Goal: Information Seeking & Learning: Learn about a topic

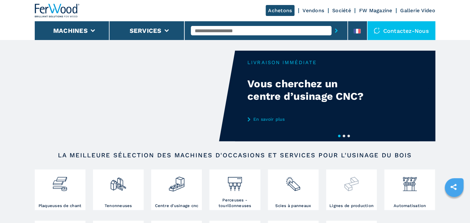
click at [351, 185] on img at bounding box center [351, 181] width 17 height 21
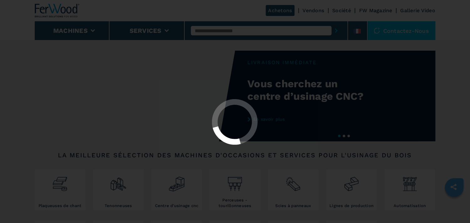
select select "**********"
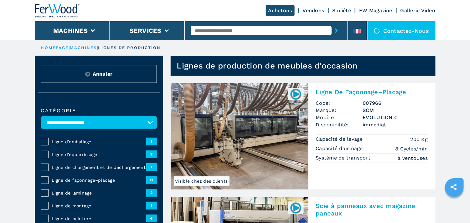
scroll to position [63, 0]
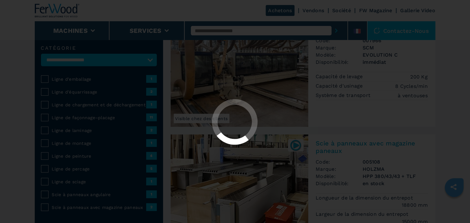
select select "**********"
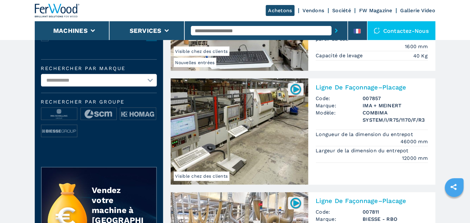
scroll to position [219, 0]
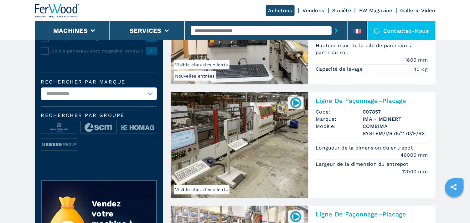
click at [335, 101] on h2 "Ligne De Façonnage–Placage" at bounding box center [372, 101] width 112 height 8
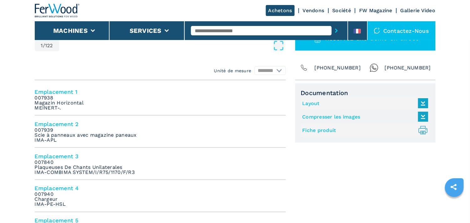
scroll to position [219, 0]
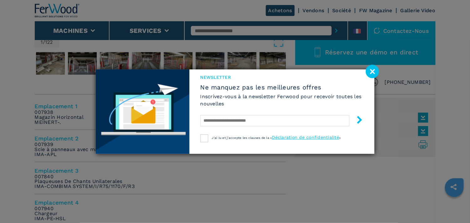
click at [371, 69] on image at bounding box center [371, 71] width 13 height 13
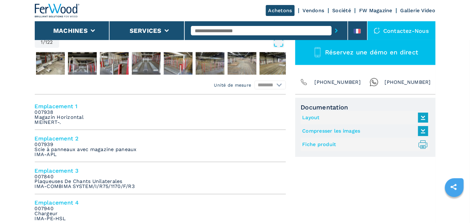
click at [322, 144] on link "Fiche produit .prefix__st0{stroke-linecap:round;stroke-linejoin:round}.prefix__…" at bounding box center [363, 145] width 123 height 10
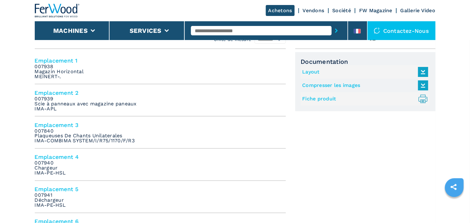
scroll to position [250, 0]
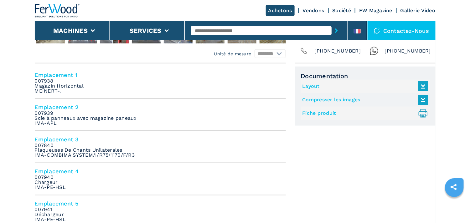
click at [58, 139] on h4 "Emplacement 3" at bounding box center [160, 139] width 251 height 7
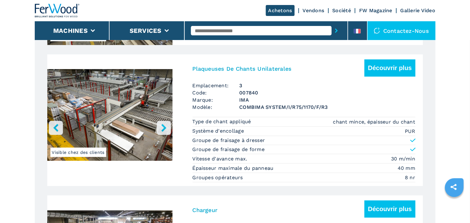
scroll to position [815, 0]
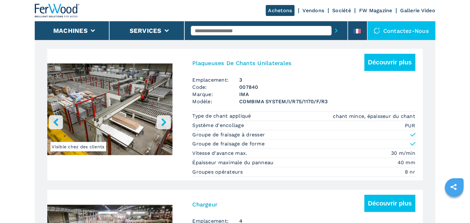
click at [396, 160] on li "Épaisseur maximale du panneau 40 mm" at bounding box center [303, 162] width 223 height 9
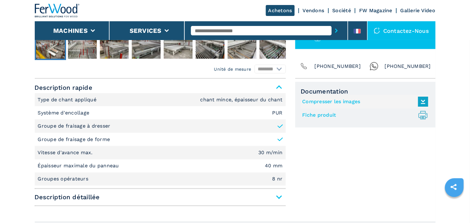
scroll to position [250, 0]
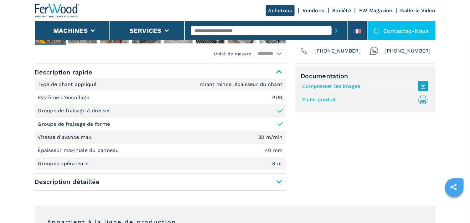
click at [277, 181] on span "Description détaillée" at bounding box center [160, 181] width 251 height 11
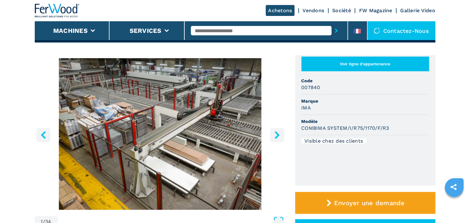
scroll to position [31, 0]
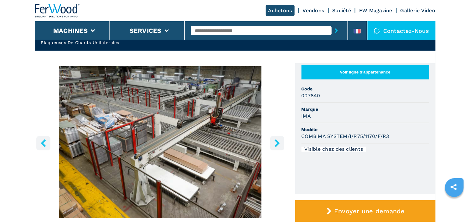
click at [184, 92] on img "Go to Slide 1" at bounding box center [160, 142] width 251 height 152
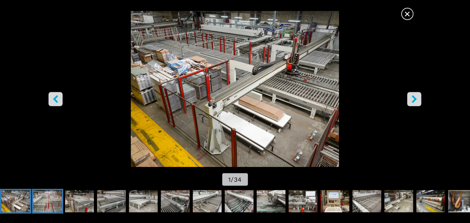
click at [58, 198] on img "Go to Slide 2" at bounding box center [47, 201] width 29 height 23
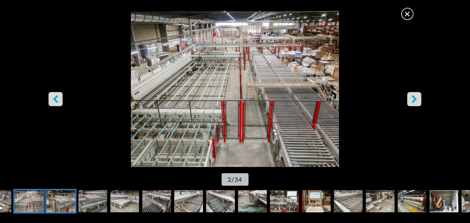
click at [65, 199] on img "Go to Slide 3" at bounding box center [60, 201] width 29 height 23
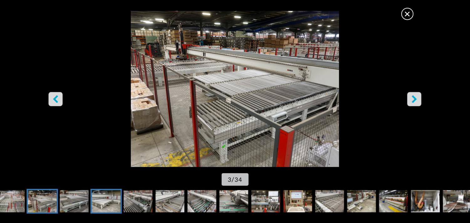
click at [102, 201] on img "Go to Slide 5" at bounding box center [106, 201] width 29 height 23
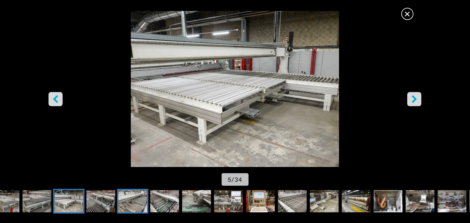
click at [135, 202] on img "Go to Slide 7" at bounding box center [132, 201] width 29 height 23
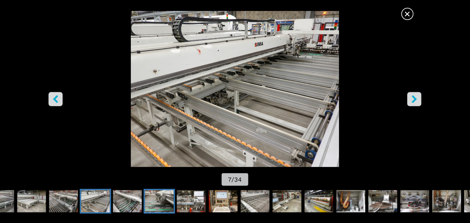
click at [158, 196] on img "Go to Slide 9" at bounding box center [159, 201] width 29 height 23
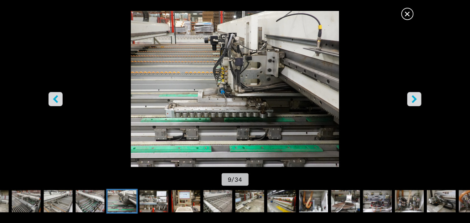
click at [126, 201] on img "Go to Slide 9" at bounding box center [122, 201] width 29 height 23
click at [92, 202] on img "Go to Slide 8" at bounding box center [90, 201] width 29 height 23
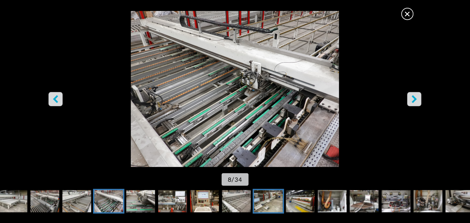
click at [258, 202] on img "Go to Slide 13" at bounding box center [268, 201] width 29 height 23
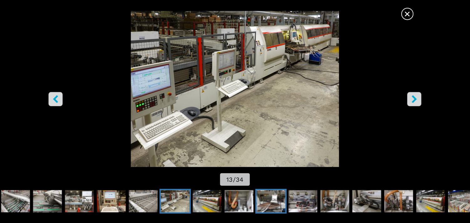
click at [268, 202] on img "Go to Slide 16" at bounding box center [271, 201] width 29 height 23
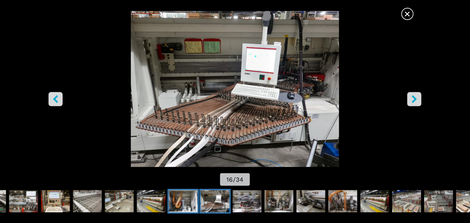
click at [185, 203] on img "Go to Slide 15" at bounding box center [183, 201] width 29 height 23
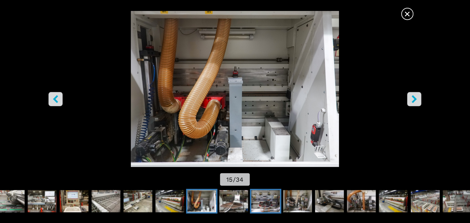
click at [257, 196] on img "Go to Slide 17" at bounding box center [265, 201] width 29 height 23
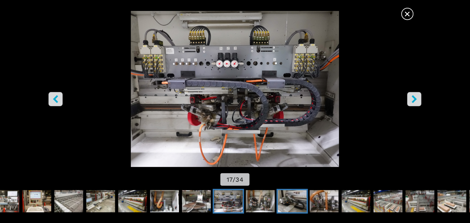
click at [287, 202] on img "Go to Slide 19" at bounding box center [292, 201] width 29 height 23
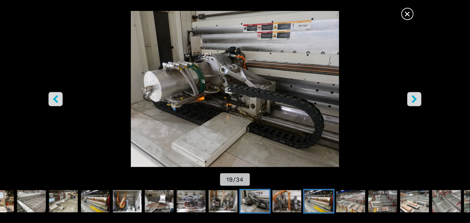
click at [315, 199] on img "Go to Slide 21" at bounding box center [318, 201] width 29 height 23
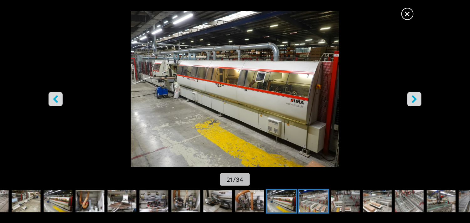
click at [312, 205] on img "Go to Slide 22" at bounding box center [313, 201] width 29 height 23
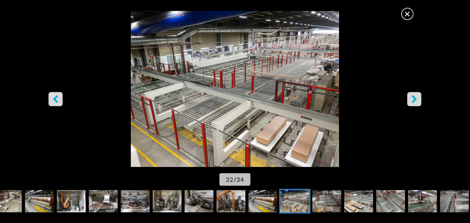
scroll to position [94, 0]
click at [417, 97] on icon "right-button" at bounding box center [414, 99] width 8 height 8
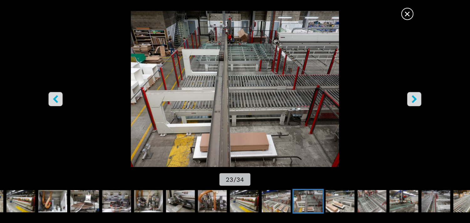
click at [417, 97] on icon "right-button" at bounding box center [414, 99] width 8 height 8
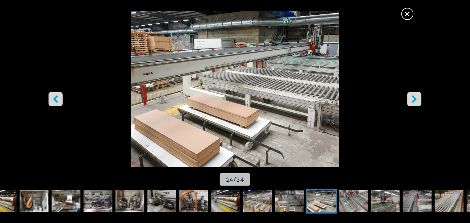
click at [417, 97] on icon "right-button" at bounding box center [414, 99] width 8 height 8
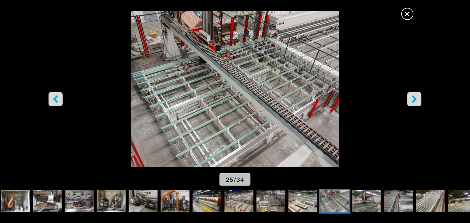
click at [417, 97] on icon "right-button" at bounding box center [414, 99] width 8 height 8
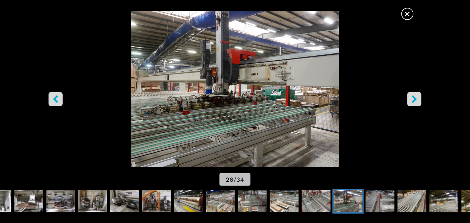
click at [57, 99] on icon "left-button" at bounding box center [56, 99] width 8 height 8
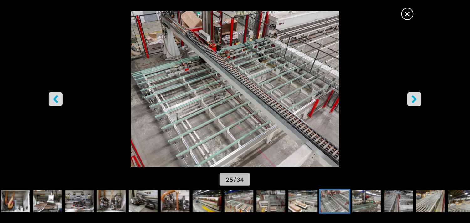
click at [57, 99] on icon "left-button" at bounding box center [56, 99] width 8 height 8
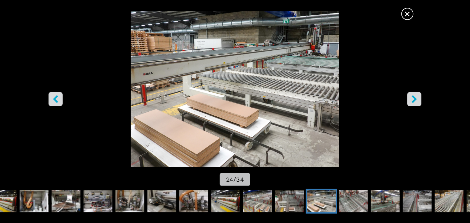
click at [57, 99] on icon "left-button" at bounding box center [56, 99] width 8 height 8
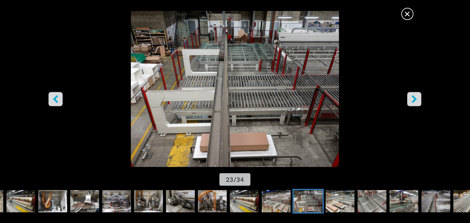
click at [57, 99] on icon "left-button" at bounding box center [56, 99] width 8 height 8
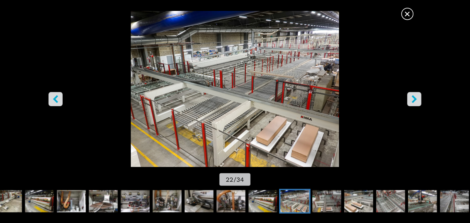
click at [57, 99] on icon "left-button" at bounding box center [56, 99] width 8 height 8
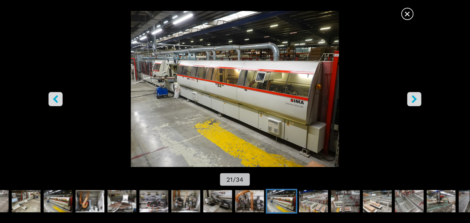
click at [57, 99] on icon "left-button" at bounding box center [56, 99] width 8 height 8
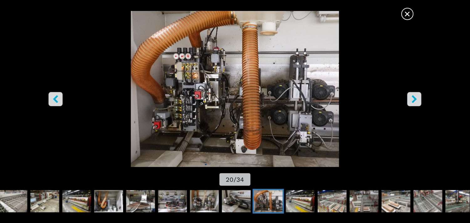
click at [57, 99] on icon "left-button" at bounding box center [56, 99] width 8 height 8
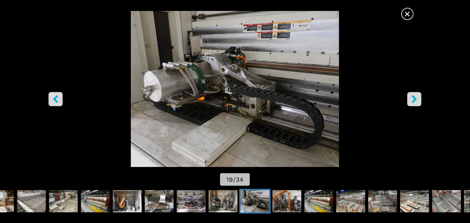
click at [57, 99] on icon "left-button" at bounding box center [56, 99] width 8 height 8
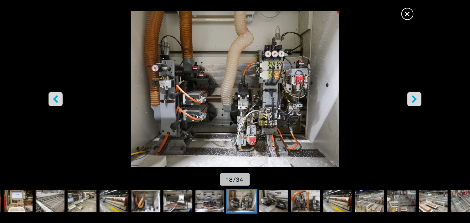
click at [57, 99] on icon "left-button" at bounding box center [56, 99] width 8 height 8
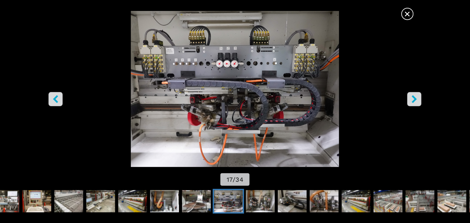
click at [57, 99] on icon "left-button" at bounding box center [56, 99] width 8 height 8
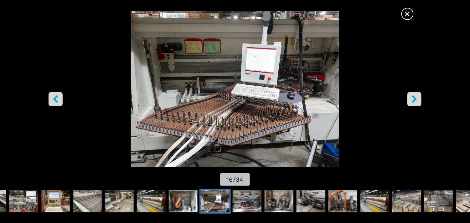
click at [57, 99] on icon "left-button" at bounding box center [56, 99] width 8 height 8
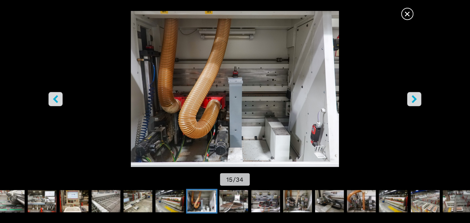
click at [57, 99] on icon "left-button" at bounding box center [56, 99] width 8 height 8
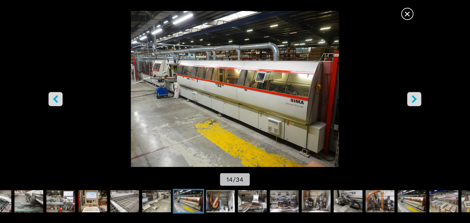
click at [57, 99] on icon "left-button" at bounding box center [56, 99] width 8 height 8
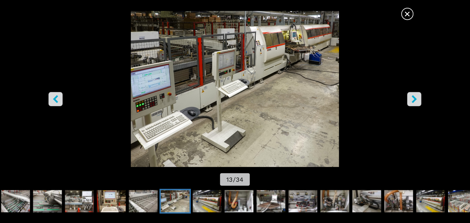
click at [57, 99] on icon "left-button" at bounding box center [56, 99] width 8 height 8
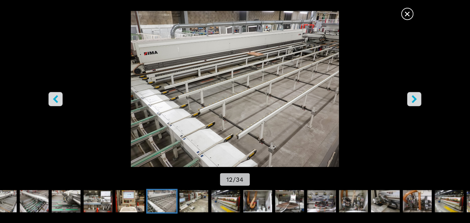
click at [57, 99] on icon "left-button" at bounding box center [56, 99] width 8 height 8
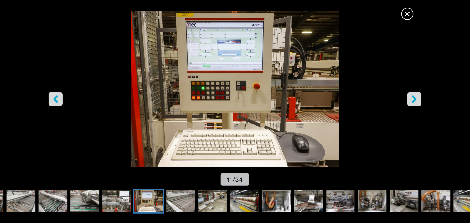
click at [57, 100] on icon "left-button" at bounding box center [56, 99] width 8 height 8
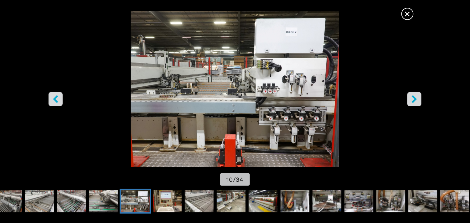
click at [51, 100] on button "left-button" at bounding box center [55, 99] width 14 height 14
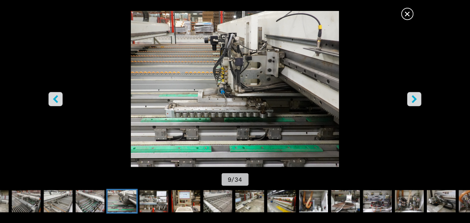
click at [51, 100] on button "left-button" at bounding box center [55, 99] width 14 height 14
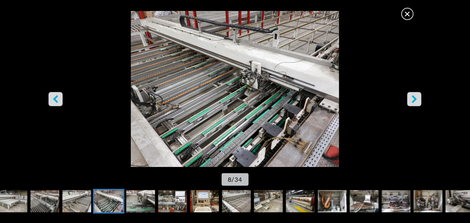
click at [57, 101] on icon "left-button" at bounding box center [55, 99] width 5 height 8
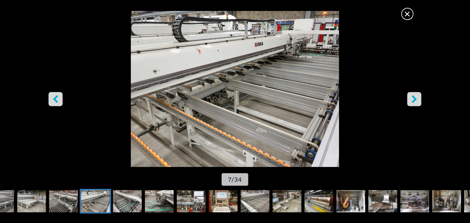
click at [57, 101] on icon "left-button" at bounding box center [55, 99] width 5 height 8
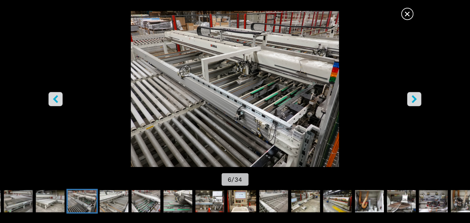
click at [57, 101] on icon "left-button" at bounding box center [55, 99] width 5 height 8
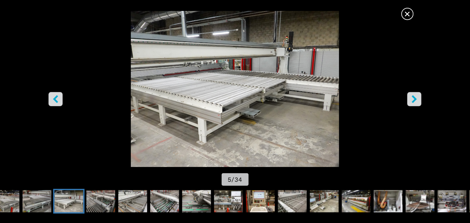
click at [57, 101] on icon "left-button" at bounding box center [55, 99] width 5 height 8
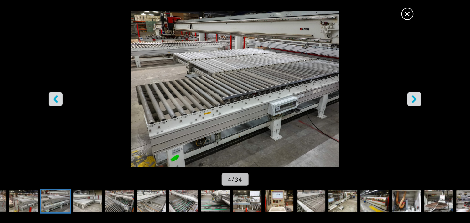
click at [57, 101] on icon "left-button" at bounding box center [55, 99] width 5 height 8
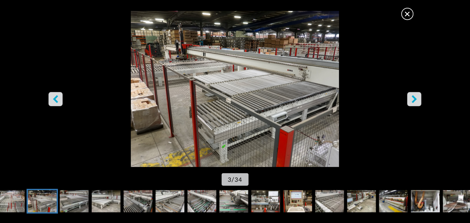
click at [57, 101] on icon "left-button" at bounding box center [55, 99] width 5 height 8
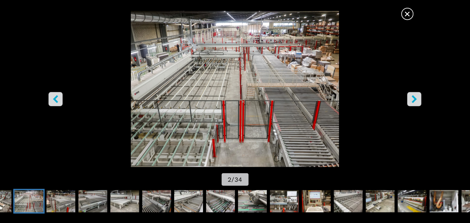
click at [58, 101] on icon "left-button" at bounding box center [56, 99] width 8 height 8
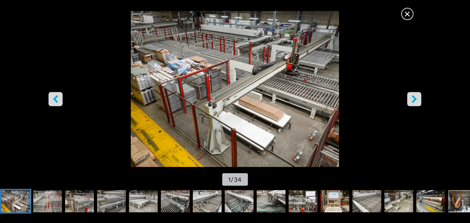
click at [55, 97] on icon "left-button" at bounding box center [55, 99] width 5 height 8
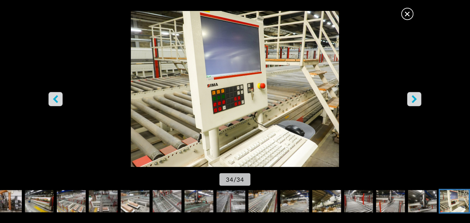
click at [55, 97] on icon "left-button" at bounding box center [55, 99] width 5 height 8
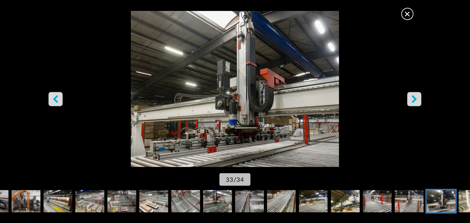
click at [55, 97] on icon "left-button" at bounding box center [55, 99] width 5 height 8
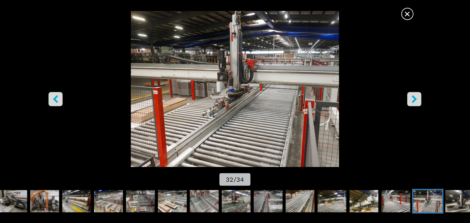
click at [55, 97] on icon "left-button" at bounding box center [55, 99] width 5 height 8
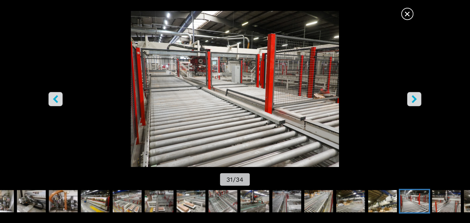
click at [55, 97] on icon "left-button" at bounding box center [55, 99] width 5 height 8
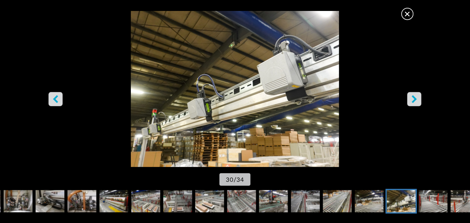
click at [55, 97] on icon "left-button" at bounding box center [55, 99] width 5 height 8
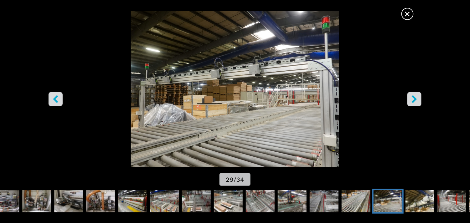
click at [55, 97] on icon "left-button" at bounding box center [55, 99] width 5 height 8
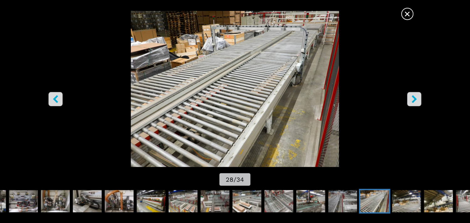
click at [55, 97] on icon "left-button" at bounding box center [55, 99] width 5 height 8
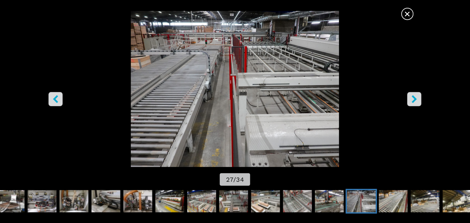
click at [55, 97] on icon "left-button" at bounding box center [55, 99] width 5 height 8
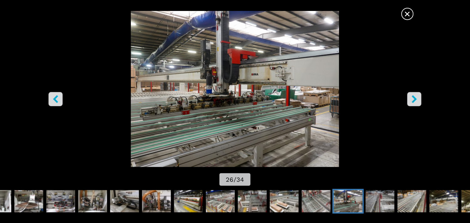
click at [55, 98] on icon "left-button" at bounding box center [55, 99] width 5 height 8
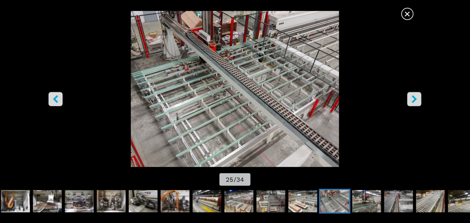
click at [58, 98] on icon "left-button" at bounding box center [56, 99] width 8 height 8
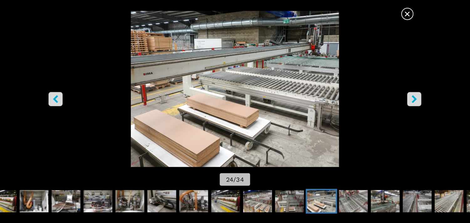
click at [58, 99] on icon "left-button" at bounding box center [56, 99] width 8 height 8
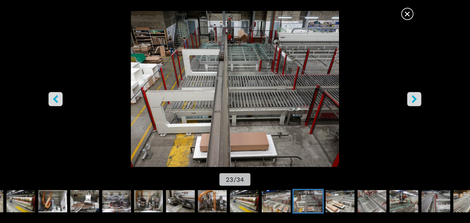
click at [58, 99] on icon "left-button" at bounding box center [56, 99] width 8 height 8
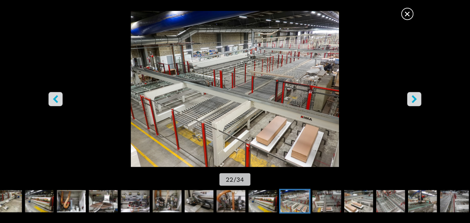
click at [56, 101] on icon "left-button" at bounding box center [56, 99] width 8 height 8
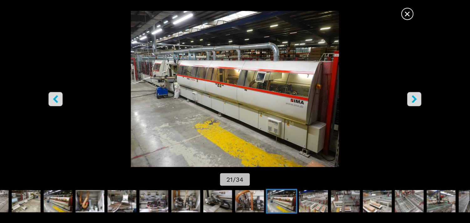
click at [56, 101] on icon "left-button" at bounding box center [55, 99] width 5 height 8
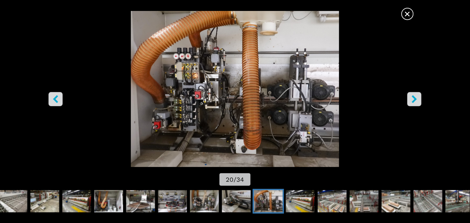
click at [56, 101] on icon "left-button" at bounding box center [55, 99] width 5 height 8
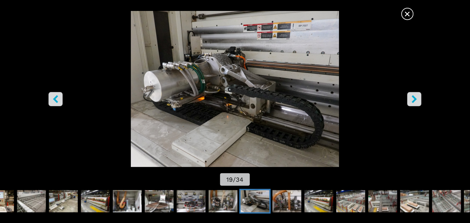
click at [56, 101] on icon "left-button" at bounding box center [55, 99] width 5 height 8
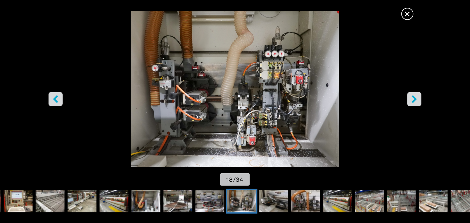
click at [56, 101] on icon "left-button" at bounding box center [55, 99] width 5 height 8
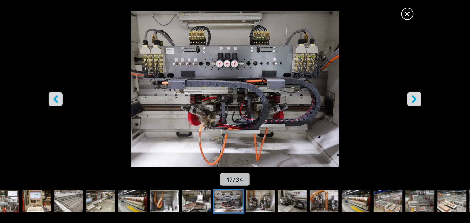
click at [56, 101] on icon "left-button" at bounding box center [55, 99] width 5 height 8
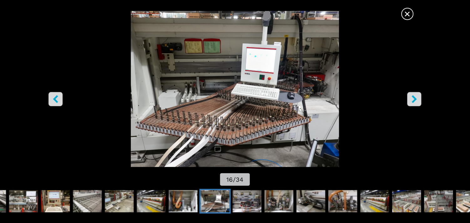
click at [56, 101] on icon "left-button" at bounding box center [55, 99] width 5 height 8
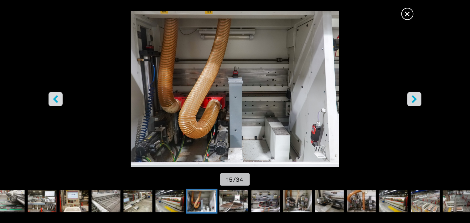
click at [56, 101] on icon "left-button" at bounding box center [55, 99] width 5 height 8
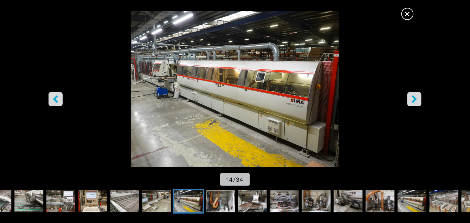
click at [56, 101] on icon "left-button" at bounding box center [55, 99] width 5 height 8
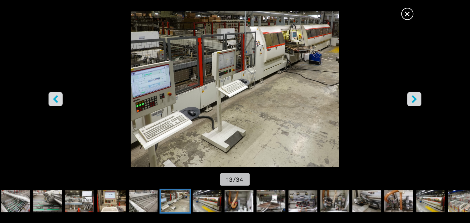
click at [406, 13] on span "×" at bounding box center [407, 12] width 11 height 11
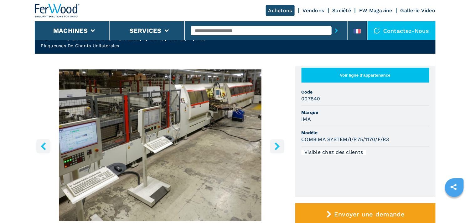
scroll to position [0, 0]
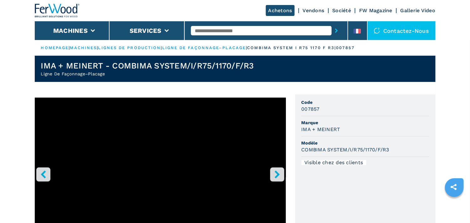
click at [276, 173] on icon "right-button" at bounding box center [277, 174] width 8 height 8
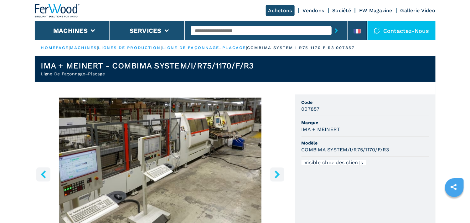
click at [276, 173] on icon "right-button" at bounding box center [277, 174] width 8 height 8
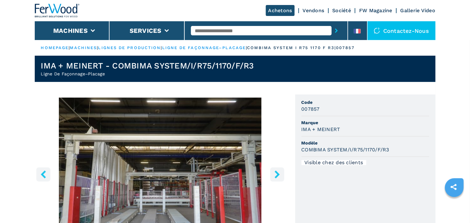
click at [276, 173] on icon "right-button" at bounding box center [277, 174] width 8 height 8
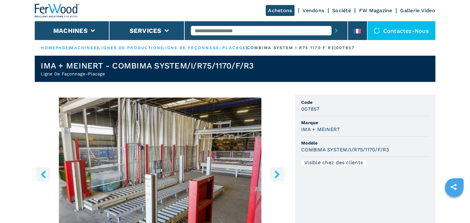
click at [276, 173] on icon "right-button" at bounding box center [277, 174] width 8 height 8
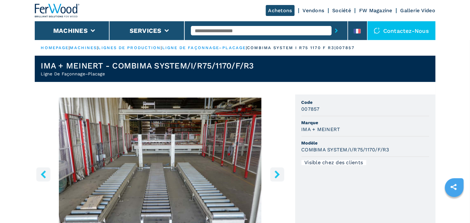
click at [276, 173] on icon "right-button" at bounding box center [277, 174] width 8 height 8
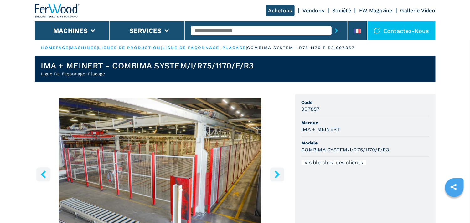
click at [276, 173] on icon "right-button" at bounding box center [277, 174] width 8 height 8
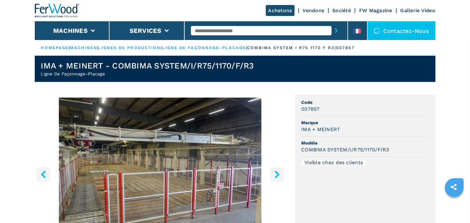
click at [276, 173] on icon "right-button" at bounding box center [277, 174] width 8 height 8
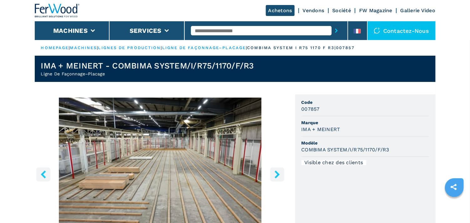
click at [276, 173] on icon "right-button" at bounding box center [277, 174] width 8 height 8
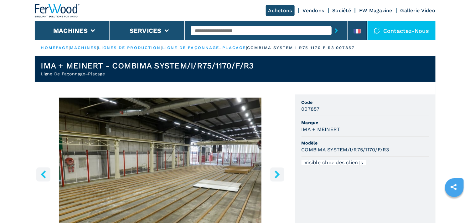
click at [276, 173] on icon "right-button" at bounding box center [277, 174] width 8 height 8
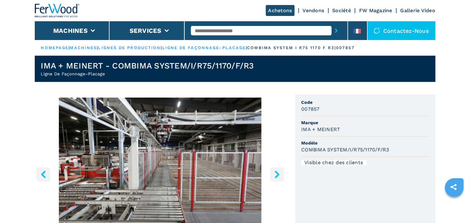
click at [276, 173] on icon "right-button" at bounding box center [277, 174] width 8 height 8
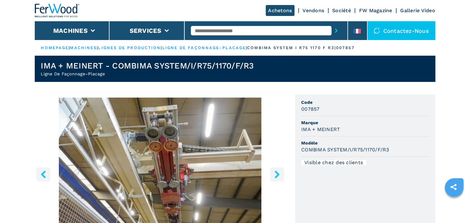
click at [276, 173] on icon "right-button" at bounding box center [277, 174] width 8 height 8
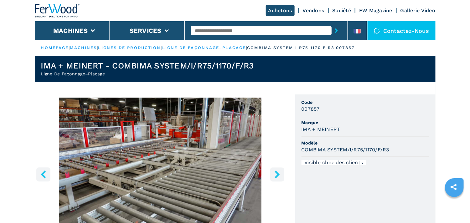
click at [276, 173] on icon "right-button" at bounding box center [277, 174] width 8 height 8
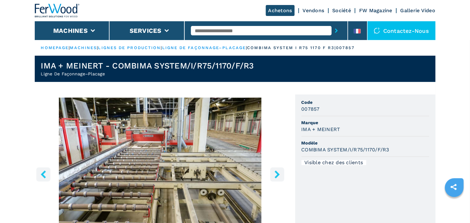
click at [276, 173] on icon "right-button" at bounding box center [277, 174] width 8 height 8
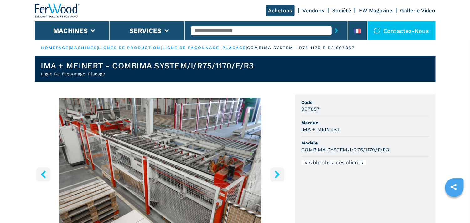
click at [276, 173] on icon "right-button" at bounding box center [277, 174] width 8 height 8
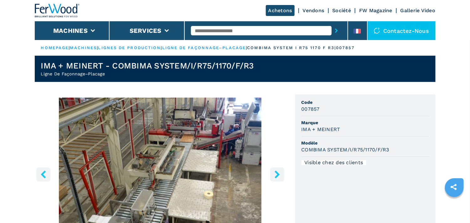
click at [276, 173] on icon "right-button" at bounding box center [277, 174] width 8 height 8
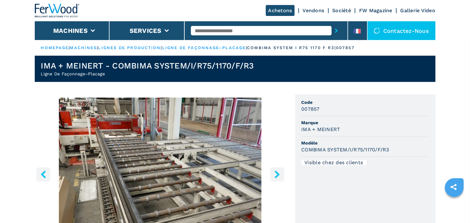
click at [276, 173] on icon "right-button" at bounding box center [277, 174] width 8 height 8
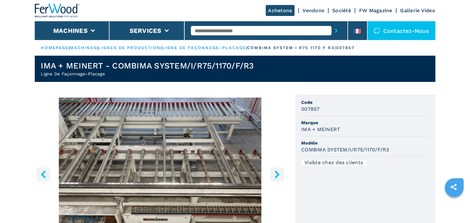
click at [36, 172] on button "left-button" at bounding box center [43, 174] width 14 height 14
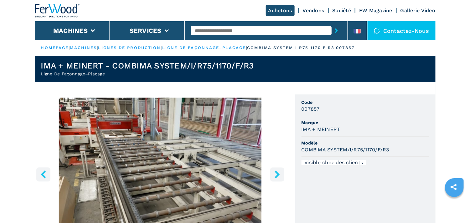
click at [40, 173] on icon "left-button" at bounding box center [43, 174] width 8 height 8
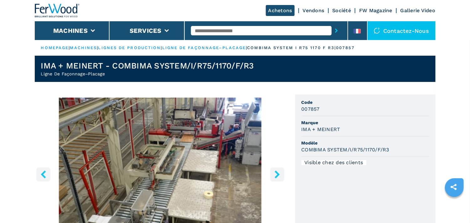
click at [275, 174] on icon "right-button" at bounding box center [277, 174] width 8 height 8
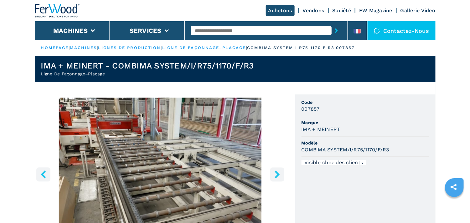
click at [275, 174] on icon "right-button" at bounding box center [277, 174] width 8 height 8
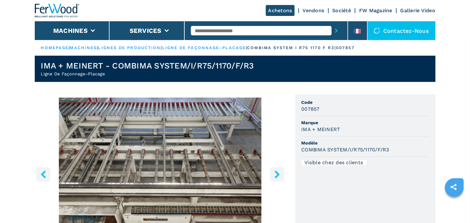
click at [275, 174] on icon "right-button" at bounding box center [277, 174] width 8 height 8
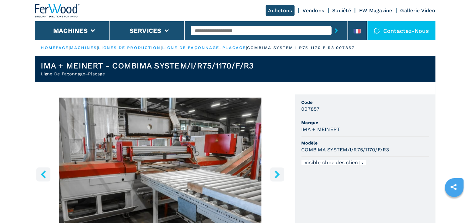
click at [275, 174] on icon "right-button" at bounding box center [277, 174] width 8 height 8
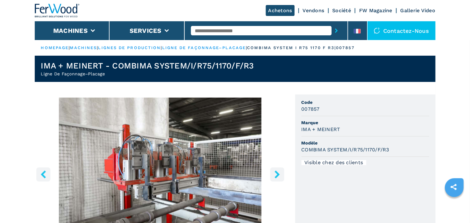
click at [275, 174] on icon "right-button" at bounding box center [277, 174] width 8 height 8
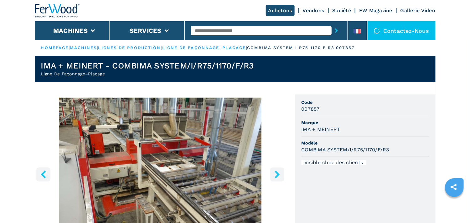
click at [275, 174] on icon "right-button" at bounding box center [277, 174] width 8 height 8
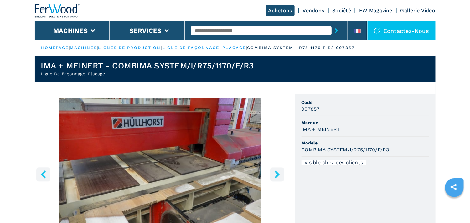
click at [275, 174] on icon "right-button" at bounding box center [277, 174] width 8 height 8
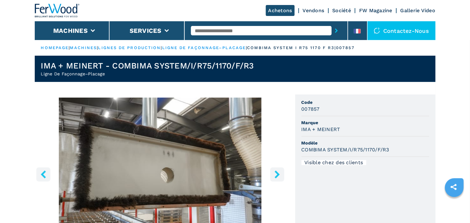
click at [275, 174] on icon "right-button" at bounding box center [277, 174] width 8 height 8
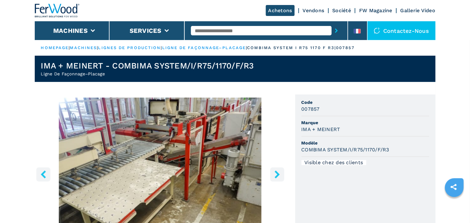
click at [275, 174] on icon "right-button" at bounding box center [277, 174] width 8 height 8
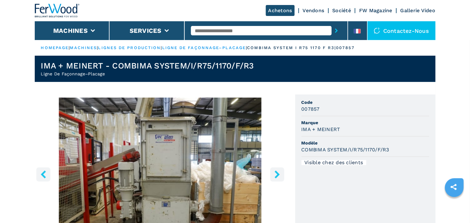
click at [275, 174] on icon "right-button" at bounding box center [277, 174] width 8 height 8
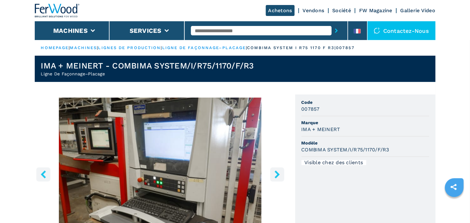
click at [275, 174] on icon "right-button" at bounding box center [277, 174] width 8 height 8
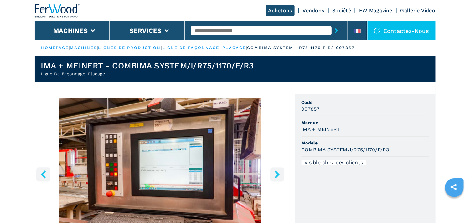
click at [275, 174] on icon "right-button" at bounding box center [277, 174] width 8 height 8
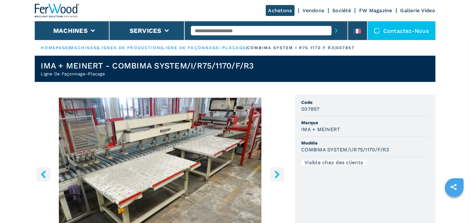
click at [275, 174] on icon "right-button" at bounding box center [277, 174] width 8 height 8
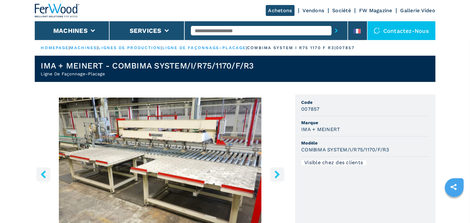
click at [275, 174] on icon "right-button" at bounding box center [277, 174] width 8 height 8
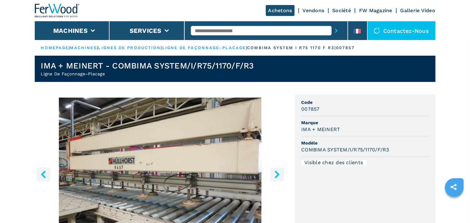
click at [275, 174] on icon "right-button" at bounding box center [277, 174] width 8 height 8
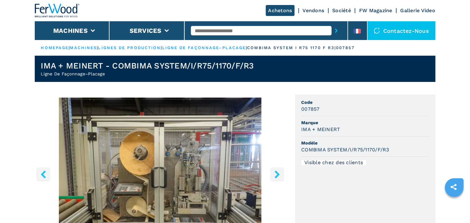
click at [275, 174] on icon "right-button" at bounding box center [277, 174] width 8 height 8
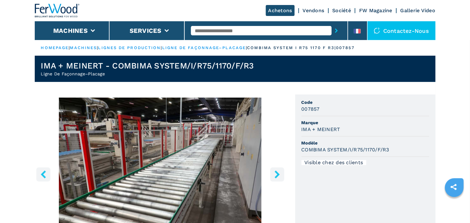
click at [275, 174] on icon "right-button" at bounding box center [277, 174] width 8 height 8
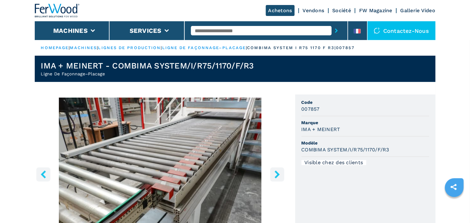
click at [275, 174] on icon "right-button" at bounding box center [277, 174] width 8 height 8
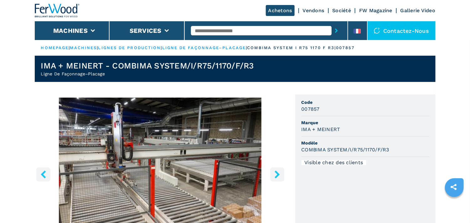
click at [275, 174] on icon "right-button" at bounding box center [277, 174] width 8 height 8
